Goal: Task Accomplishment & Management: Manage account settings

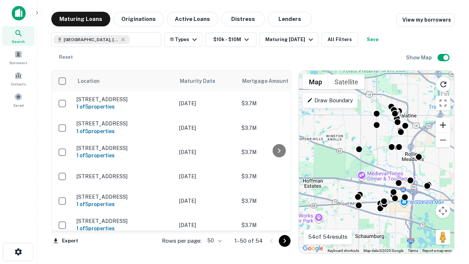
click at [443, 125] on button "Zoom in" at bounding box center [443, 125] width 15 height 15
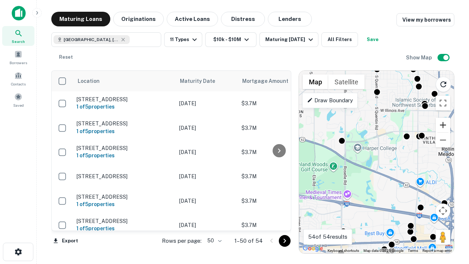
click at [443, 125] on button "Zoom in" at bounding box center [443, 125] width 15 height 15
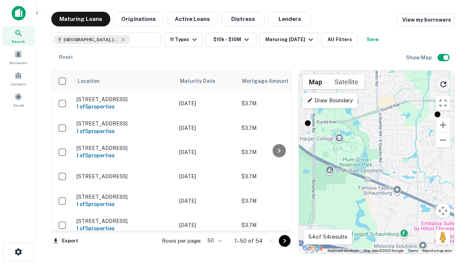
click at [444, 83] on icon "Reload search area" at bounding box center [443, 84] width 9 height 9
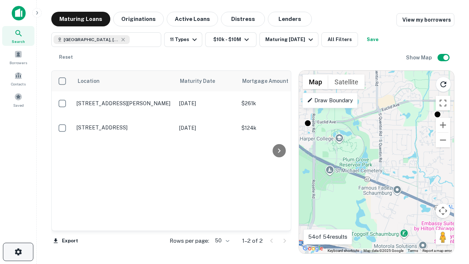
click at [18, 252] on icon "button" at bounding box center [18, 251] width 9 height 9
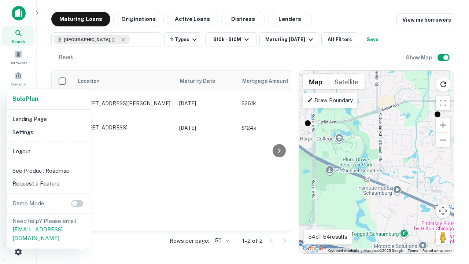
click at [48, 151] on li "Logout" at bounding box center [49, 151] width 78 height 13
